Goal: Information Seeking & Learning: Stay updated

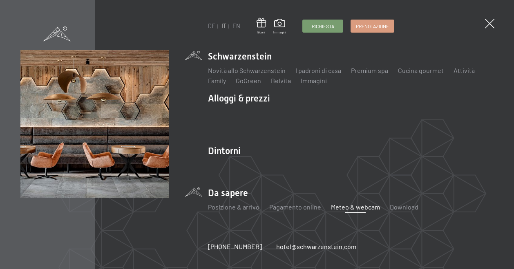
click at [346, 208] on link "Meteo & webcam" at bounding box center [355, 207] width 49 height 8
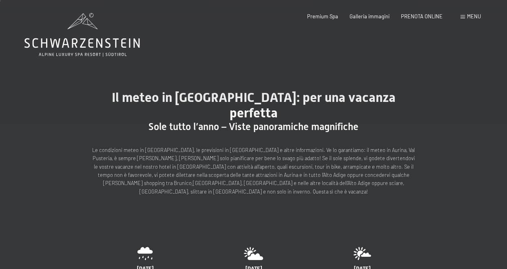
click at [345, 220] on div "[DATE] [DATE] [DATE] Max. 24° C Min. 11° C Max. 28° C Min. 9° C Max. 27° C Min.…" at bounding box center [253, 269] width 507 height 98
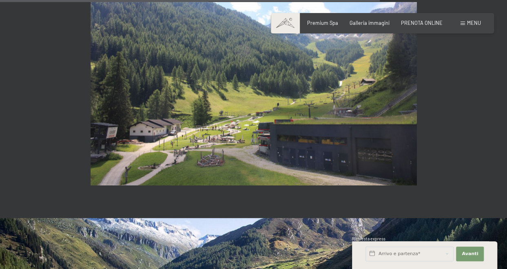
scroll to position [1835, 0]
